Goal: Transaction & Acquisition: Purchase product/service

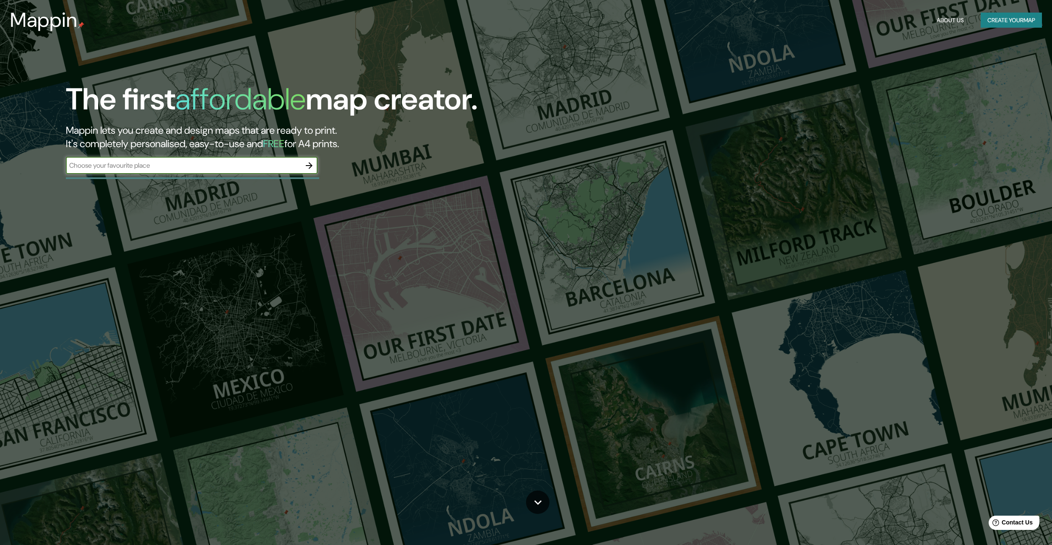
click at [169, 167] on input "text" at bounding box center [183, 166] width 235 height 10
type input "tamesis"
click at [310, 165] on icon "button" at bounding box center [309, 165] width 7 height 7
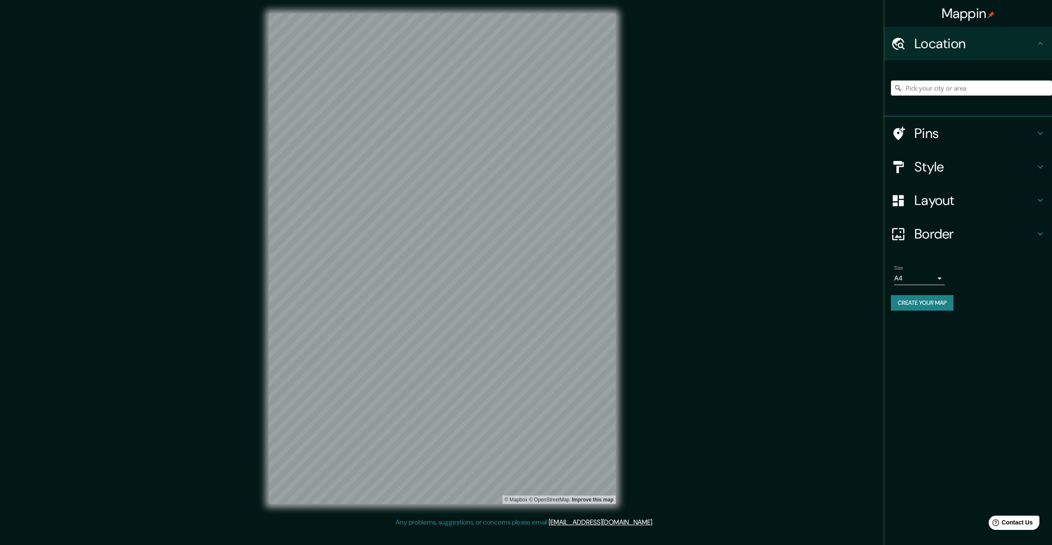
click at [938, 89] on input "Pick your city or area" at bounding box center [971, 88] width 161 height 15
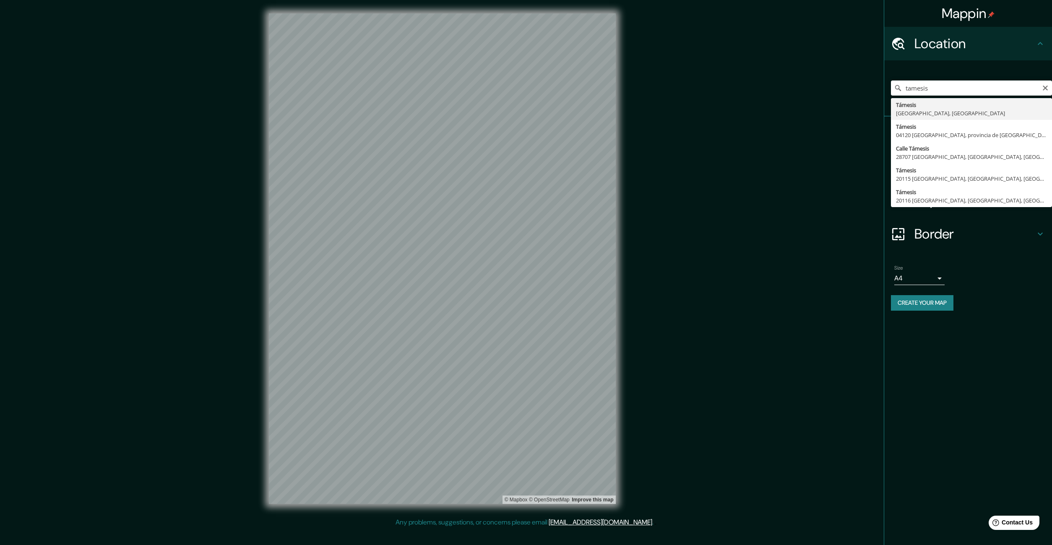
type input "Támesis, [GEOGRAPHIC_DATA], [GEOGRAPHIC_DATA]"
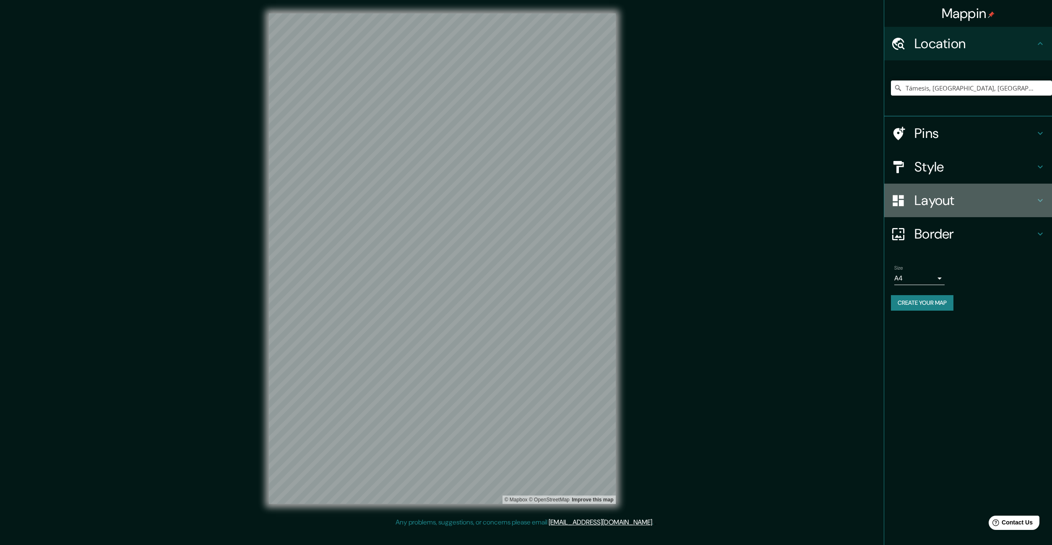
click at [1041, 200] on icon at bounding box center [1040, 200] width 5 height 3
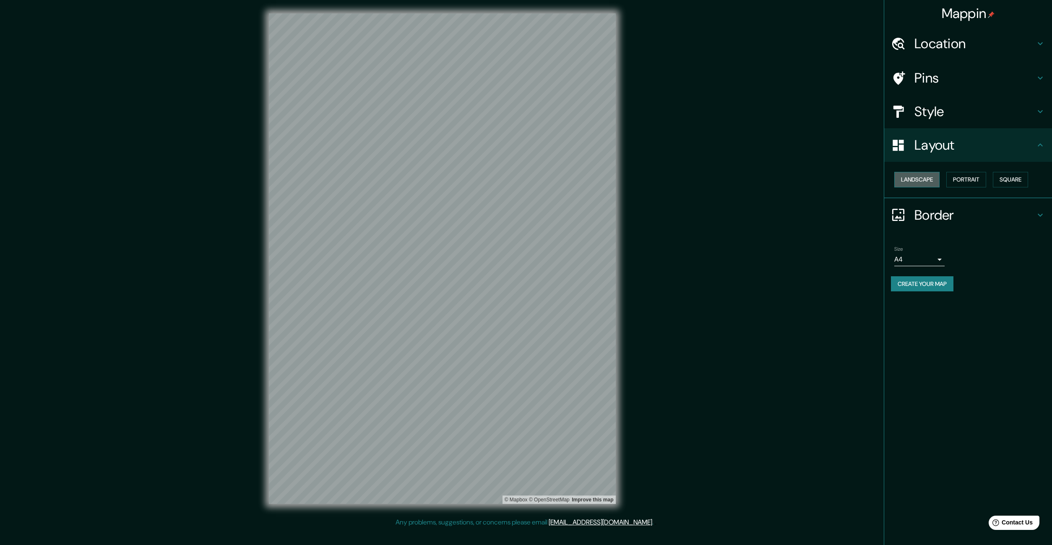
click at [910, 179] on button "Landscape" at bounding box center [916, 180] width 45 height 16
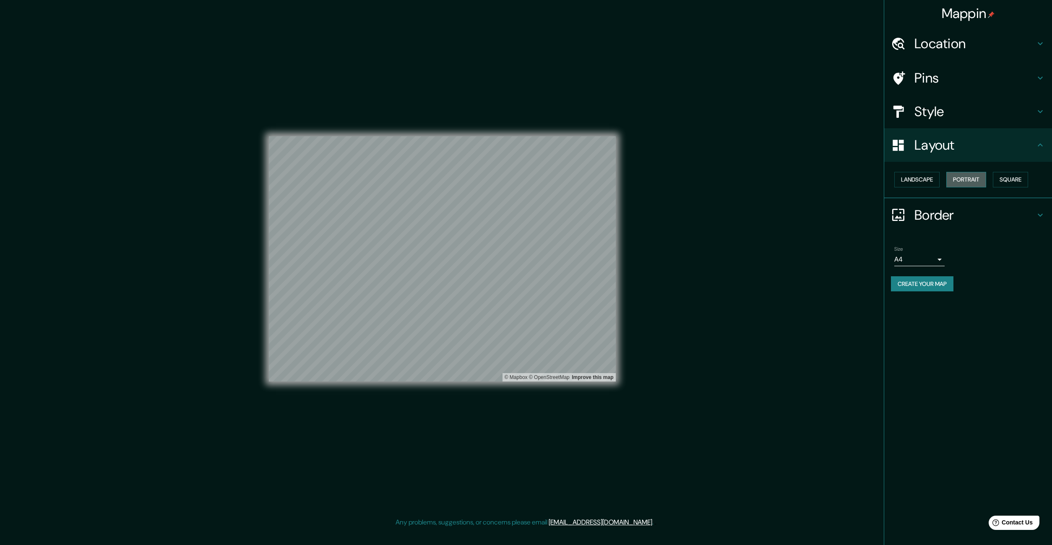
click at [967, 183] on button "Portrait" at bounding box center [966, 180] width 40 height 16
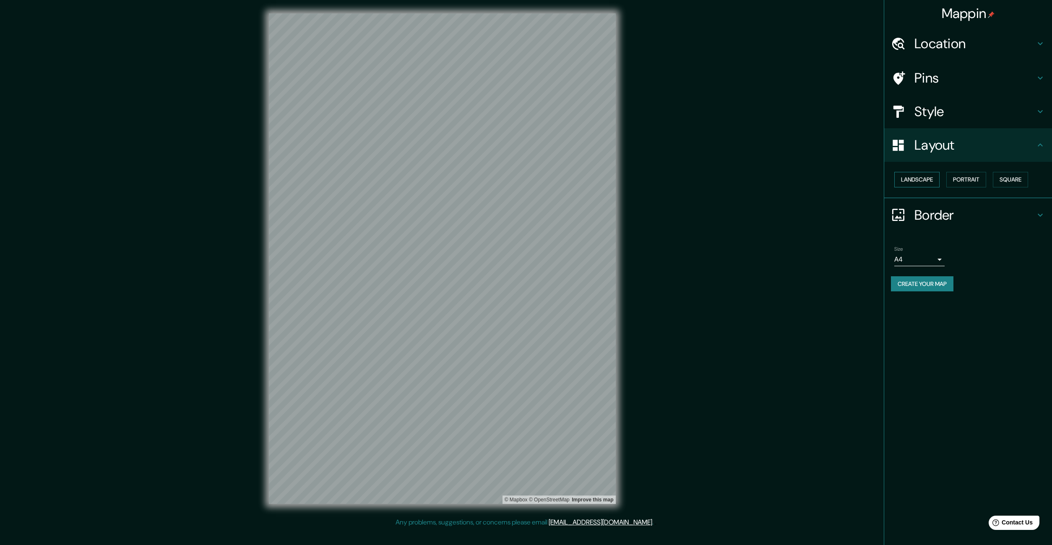
click at [925, 181] on button "Landscape" at bounding box center [916, 180] width 45 height 16
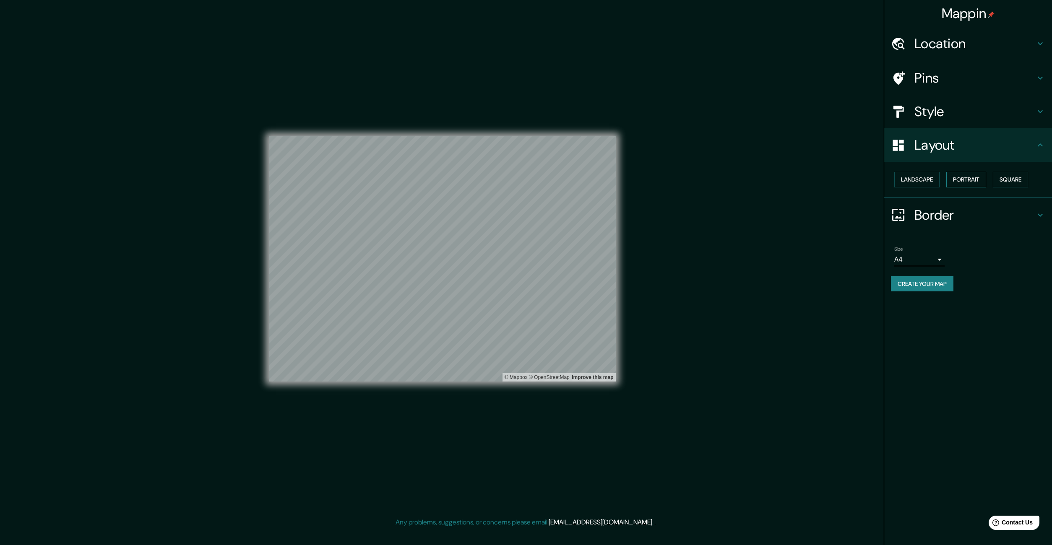
drag, startPoint x: 974, startPoint y: 182, endPoint x: 981, endPoint y: 181, distance: 6.7
click at [974, 182] on button "Portrait" at bounding box center [966, 180] width 40 height 16
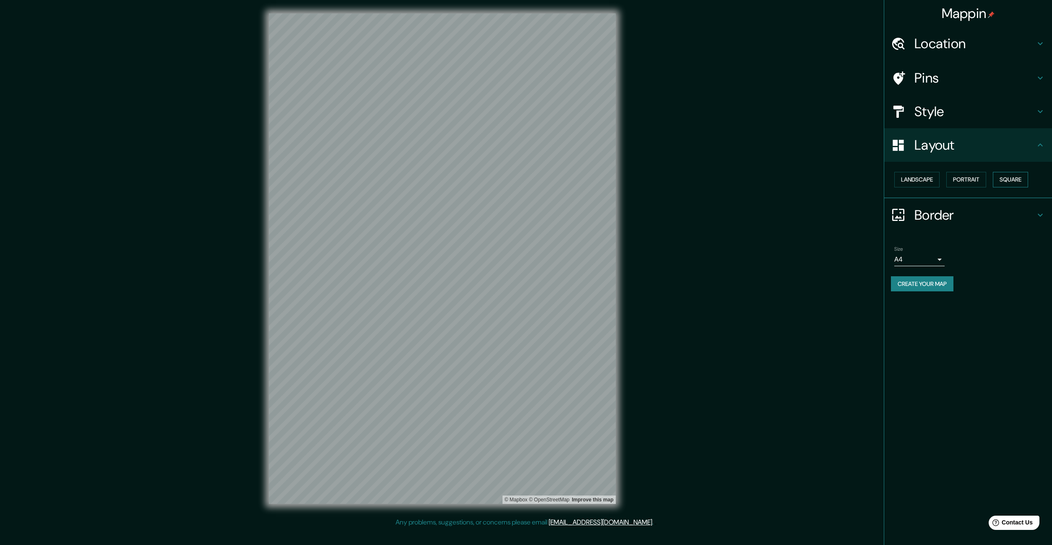
click at [1009, 181] on button "Square" at bounding box center [1010, 180] width 35 height 16
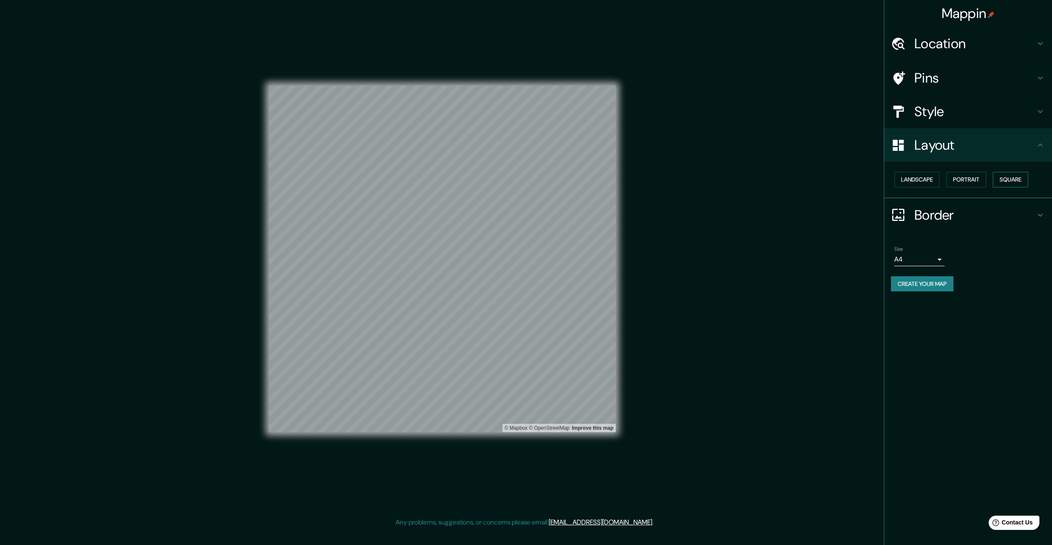
click at [1016, 180] on button "Square" at bounding box center [1010, 180] width 35 height 16
click at [919, 181] on button "Landscape" at bounding box center [916, 180] width 45 height 16
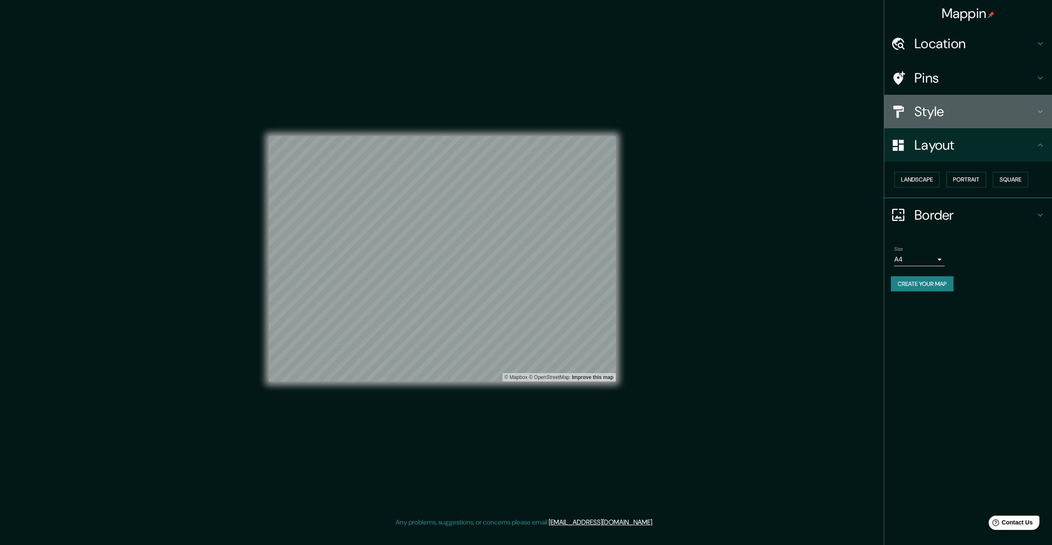
click at [927, 112] on h4 "Style" at bounding box center [974, 111] width 121 height 17
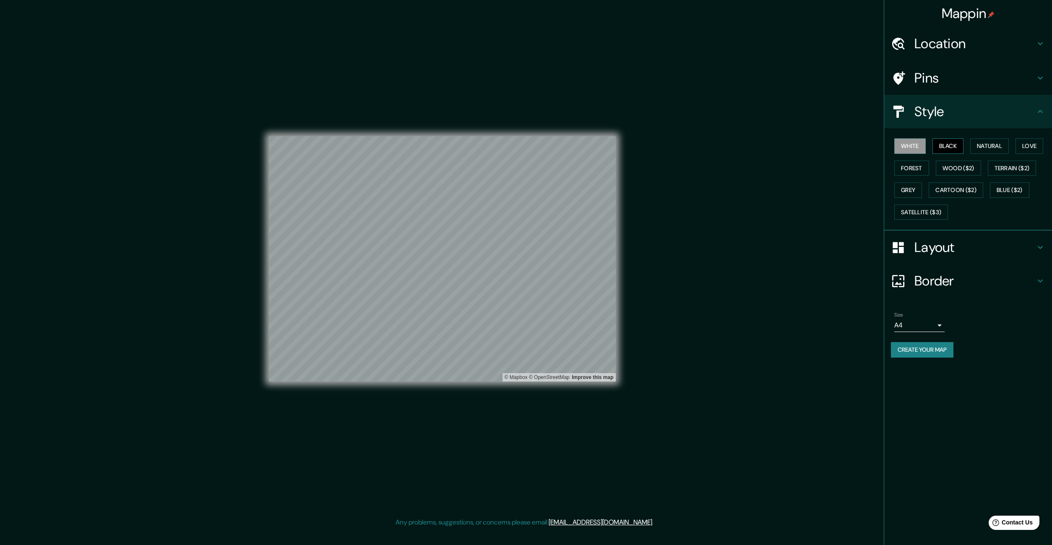
click at [942, 144] on button "Black" at bounding box center [947, 146] width 31 height 16
click at [988, 147] on button "Natural" at bounding box center [989, 146] width 39 height 16
click at [910, 169] on button "Forest" at bounding box center [911, 169] width 35 height 16
click at [942, 169] on button "Wood ($2)" at bounding box center [958, 169] width 45 height 16
click at [1000, 171] on button "Terrain ($2)" at bounding box center [1012, 169] width 49 height 16
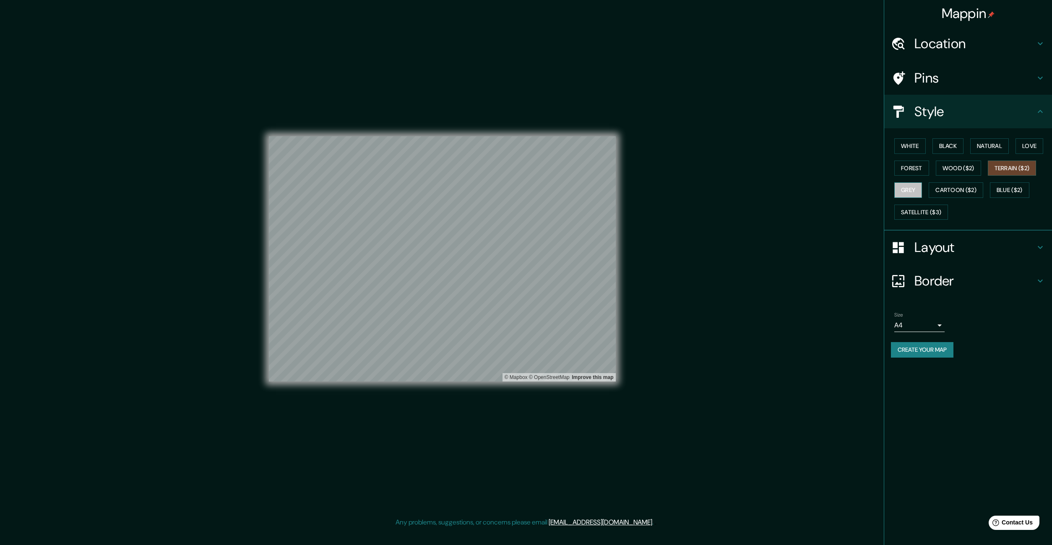
click at [911, 192] on button "Grey" at bounding box center [908, 190] width 28 height 16
click at [965, 190] on button "Cartoon ($2)" at bounding box center [956, 190] width 55 height 16
click at [924, 214] on button "Satellite ($3)" at bounding box center [921, 213] width 54 height 16
click at [1013, 168] on button "Terrain ($2)" at bounding box center [1012, 169] width 49 height 16
click at [965, 78] on h4 "Pins" at bounding box center [974, 78] width 121 height 17
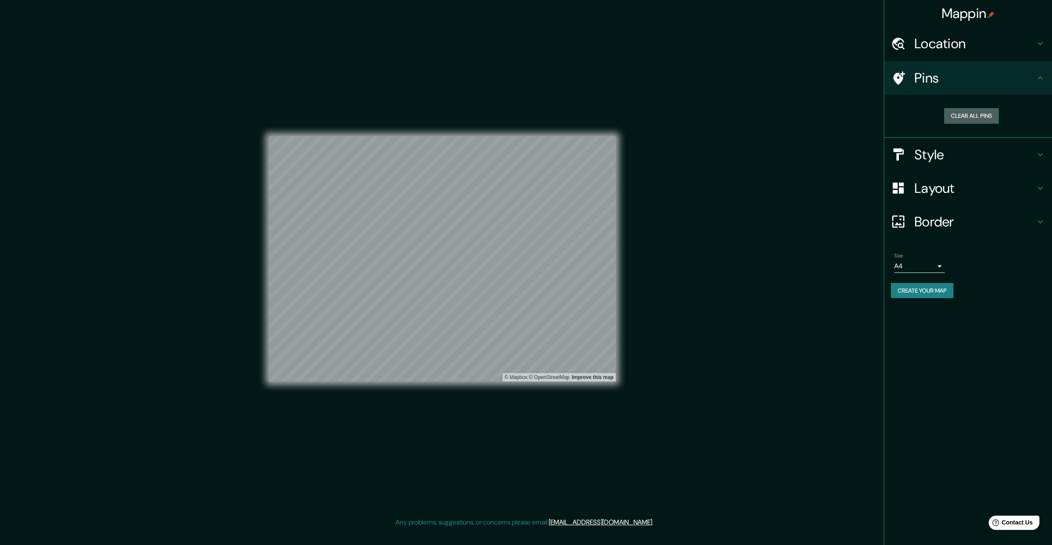
click at [979, 117] on button "Clear all pins" at bounding box center [971, 116] width 55 height 16
click at [968, 118] on button "Clear all pins" at bounding box center [971, 116] width 55 height 16
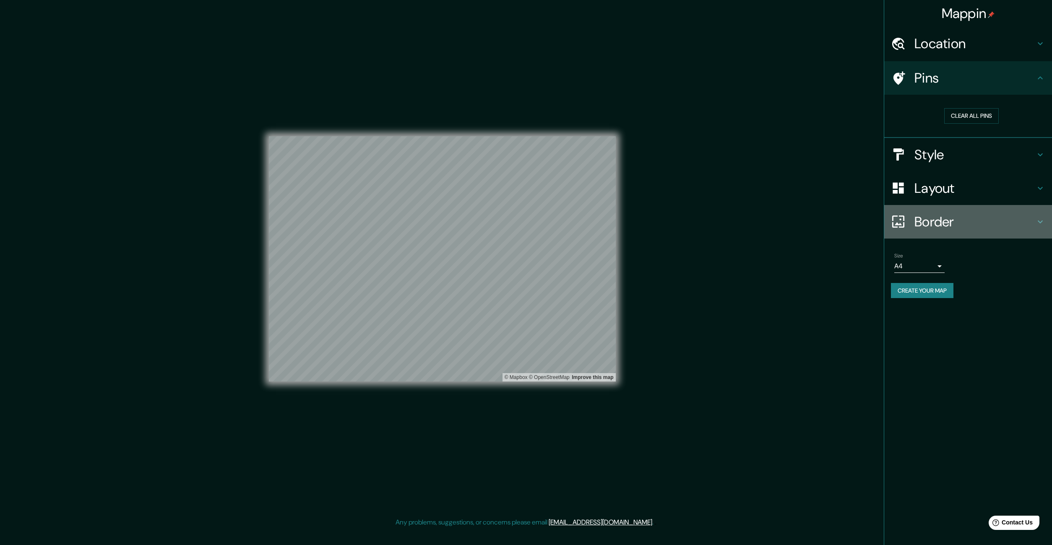
click at [947, 223] on h4 "Border" at bounding box center [974, 221] width 121 height 17
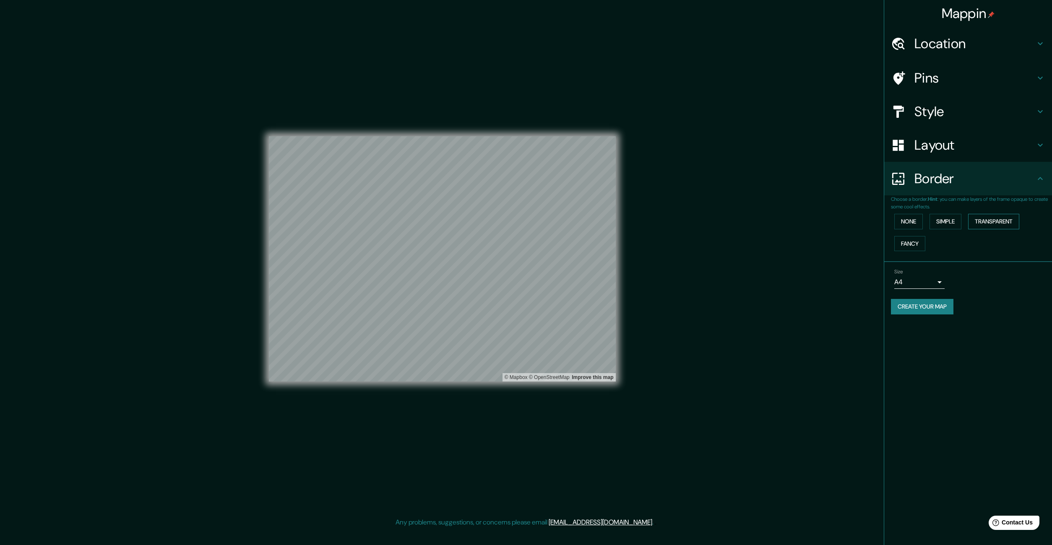
click at [994, 221] on button "Transparent" at bounding box center [993, 222] width 51 height 16
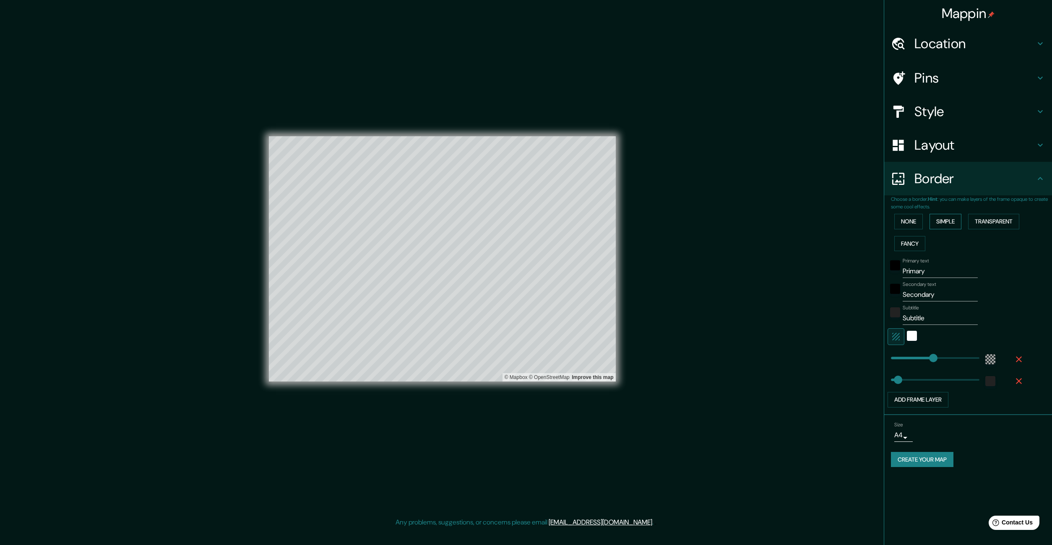
click at [946, 223] on button "Simple" at bounding box center [945, 222] width 32 height 16
click at [918, 223] on button "None" at bounding box center [908, 222] width 29 height 16
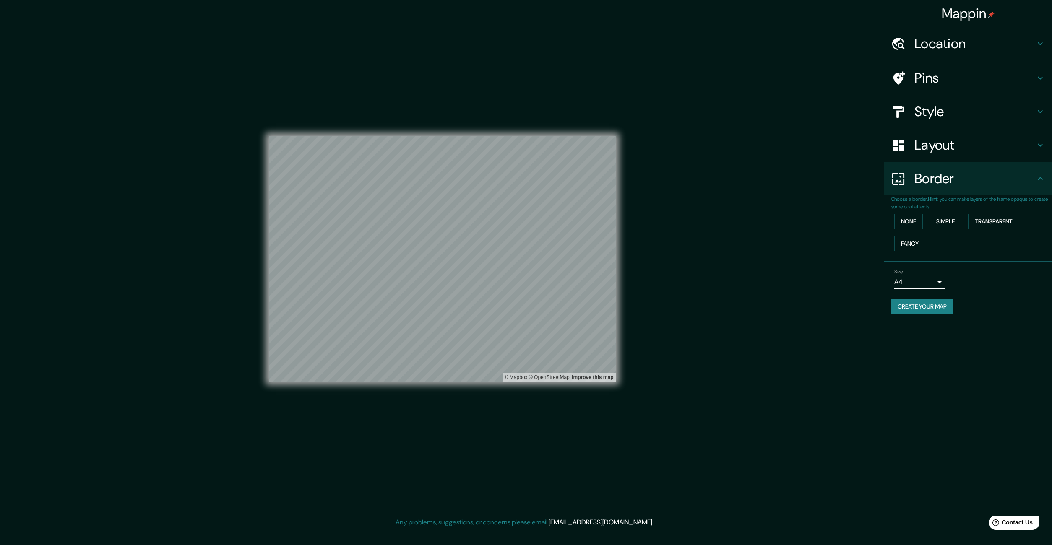
click at [944, 223] on button "Simple" at bounding box center [945, 222] width 32 height 16
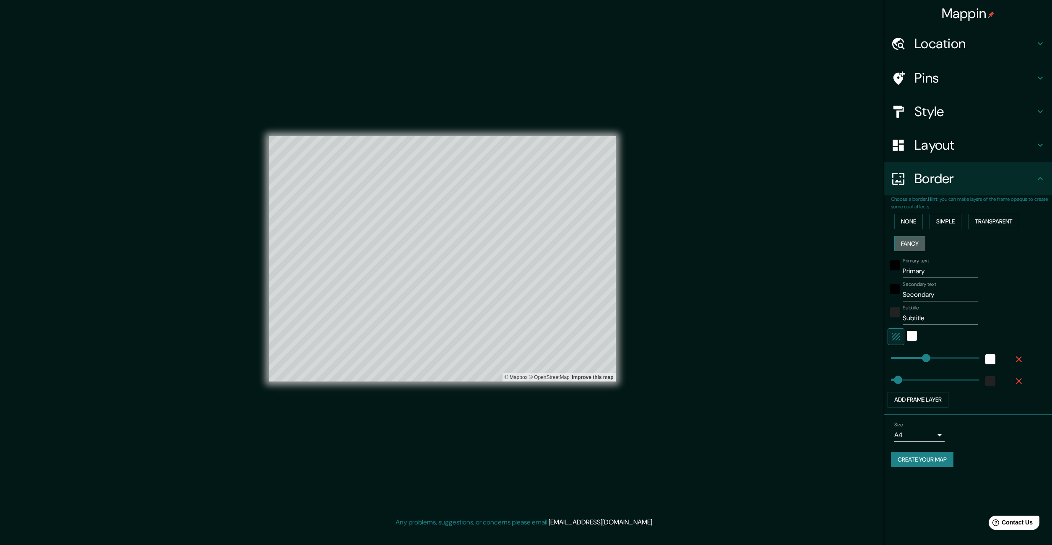
click at [909, 243] on button "Fancy" at bounding box center [909, 244] width 31 height 16
click at [911, 220] on button "None" at bounding box center [908, 222] width 29 height 16
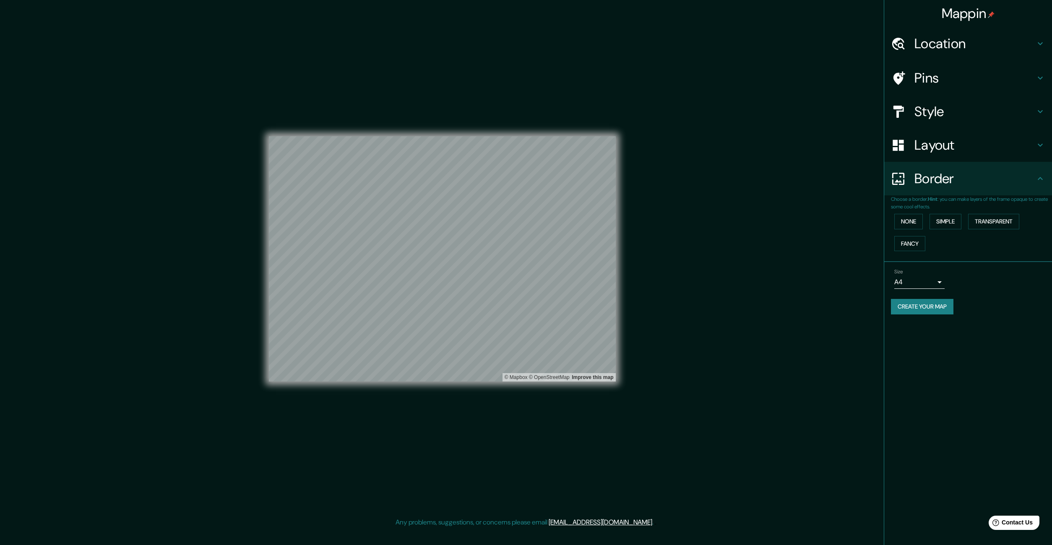
click at [944, 44] on h4 "Location" at bounding box center [974, 43] width 121 height 17
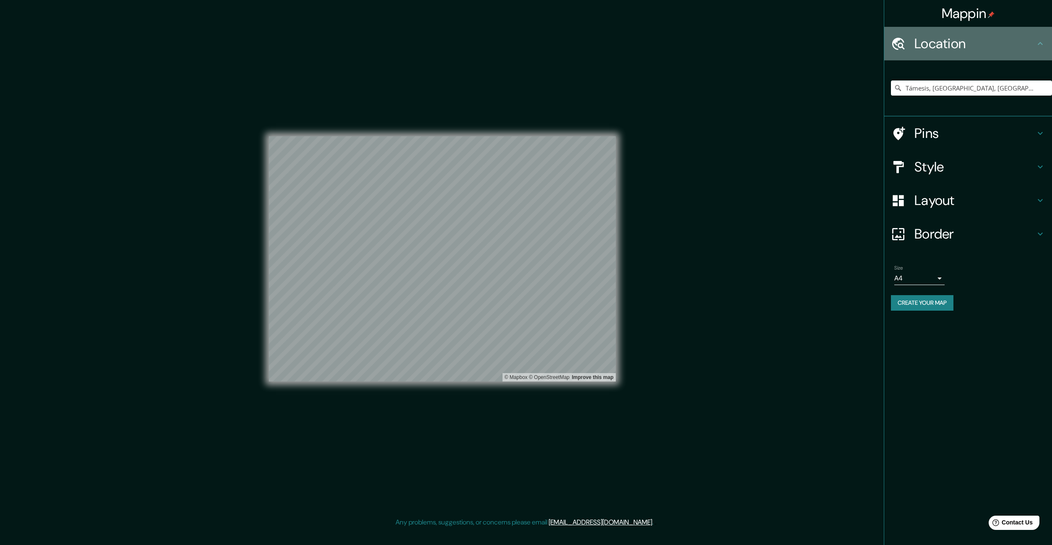
click at [944, 44] on h4 "Location" at bounding box center [974, 43] width 121 height 17
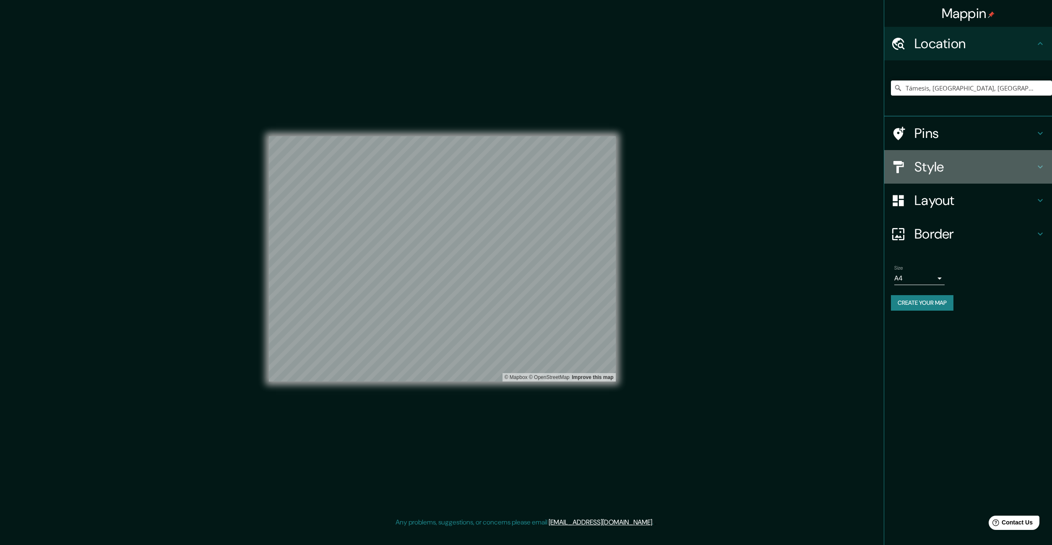
click at [966, 170] on h4 "Style" at bounding box center [974, 167] width 121 height 17
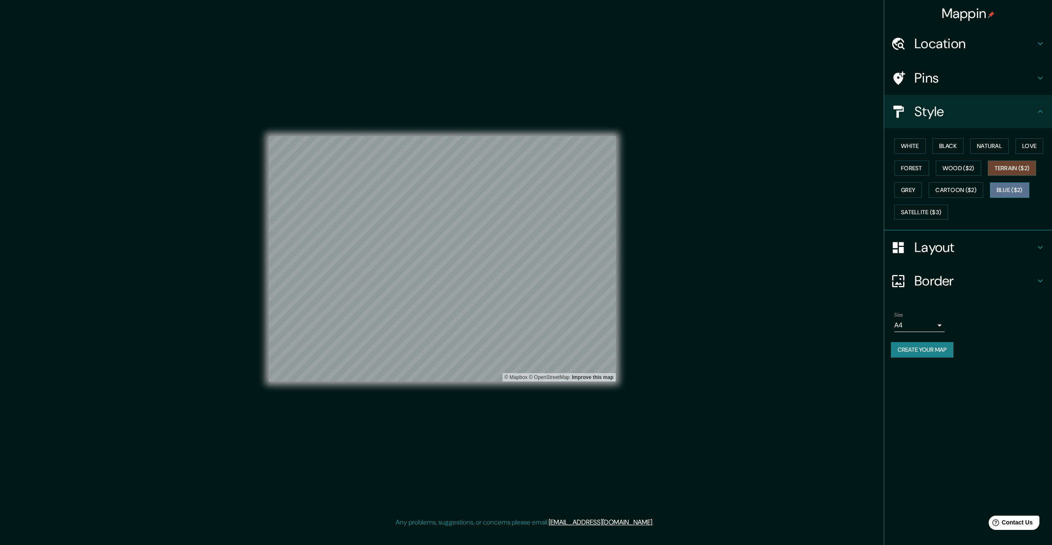
click at [1010, 189] on button "Blue ($2)" at bounding box center [1009, 190] width 39 height 16
click at [984, 143] on button "Natural" at bounding box center [989, 146] width 39 height 16
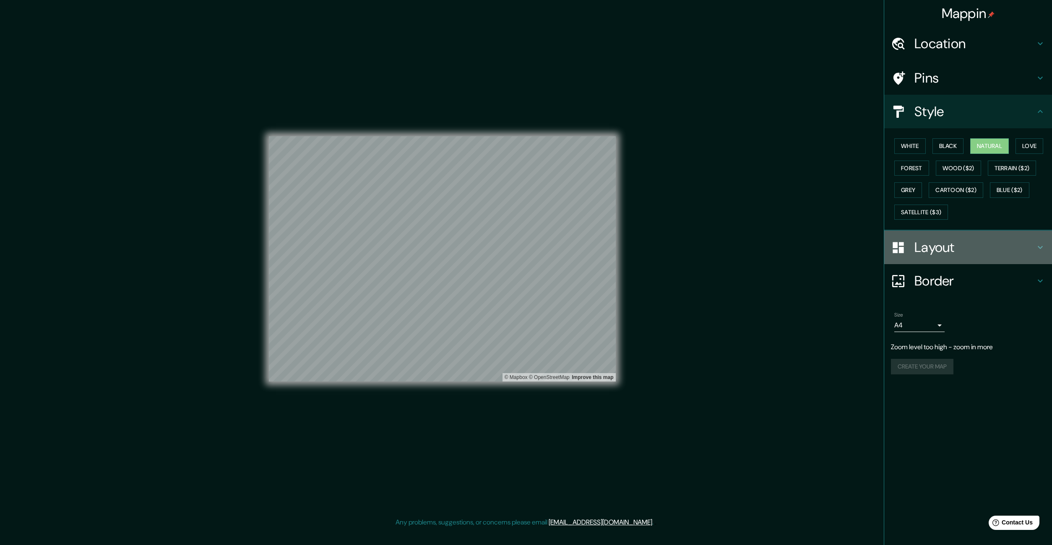
click at [935, 245] on h4 "Layout" at bounding box center [974, 247] width 121 height 17
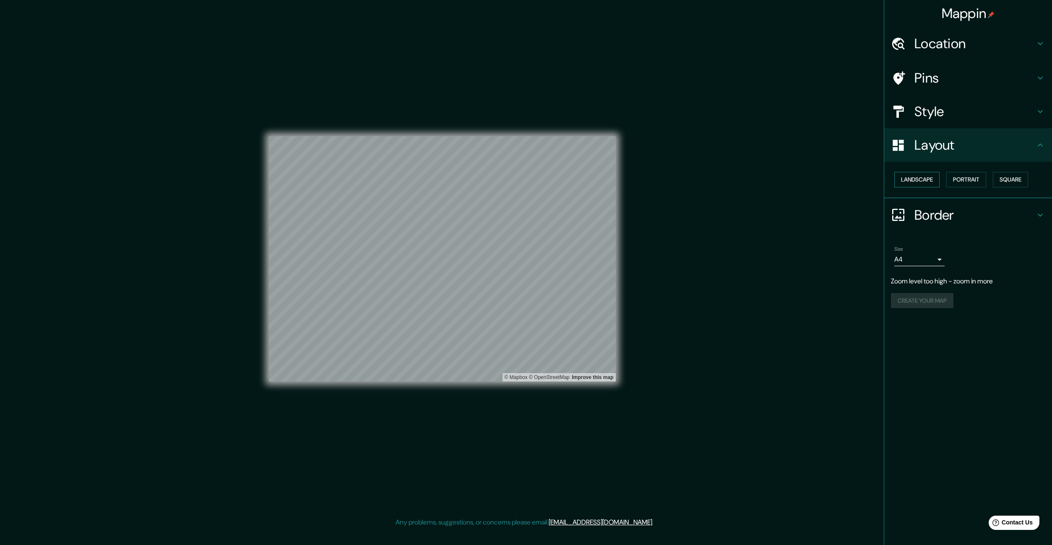
click at [913, 179] on button "Landscape" at bounding box center [916, 180] width 45 height 16
click at [905, 181] on button "Landscape" at bounding box center [916, 180] width 45 height 16
click at [961, 178] on button "Portrait" at bounding box center [966, 180] width 40 height 16
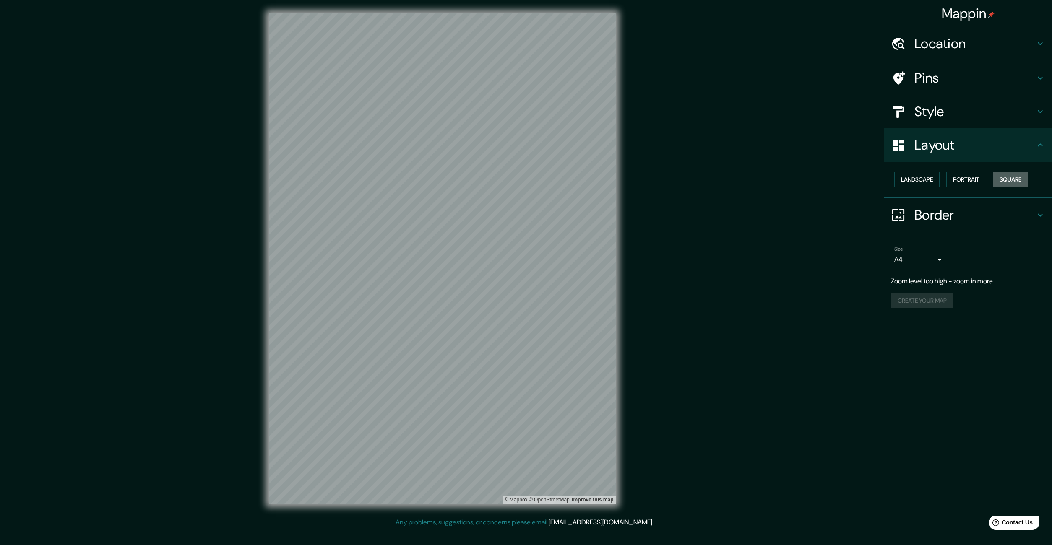
click at [1014, 181] on button "Square" at bounding box center [1010, 180] width 35 height 16
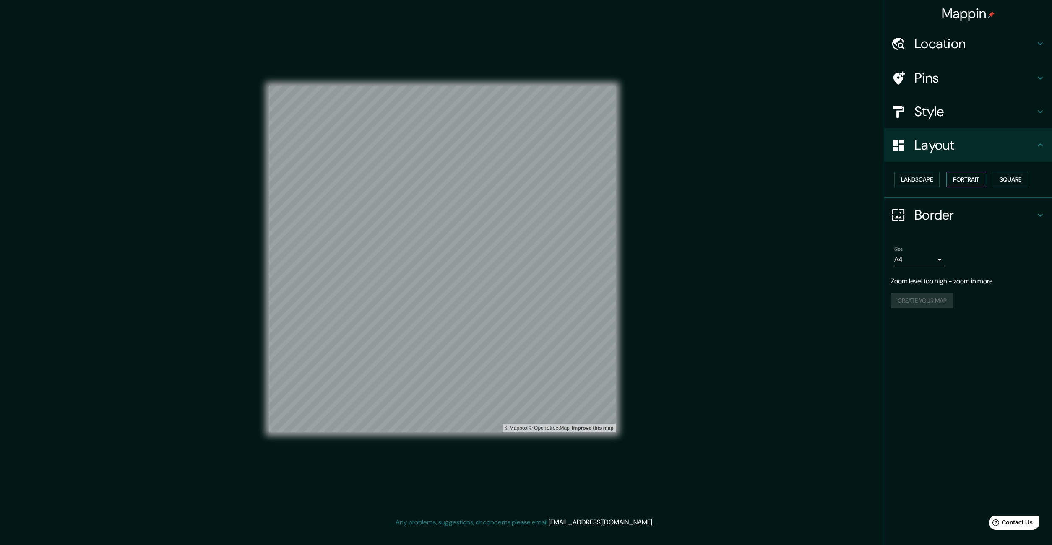
click at [978, 181] on button "Portrait" at bounding box center [966, 180] width 40 height 16
